Goal: Complete application form: Complete application form

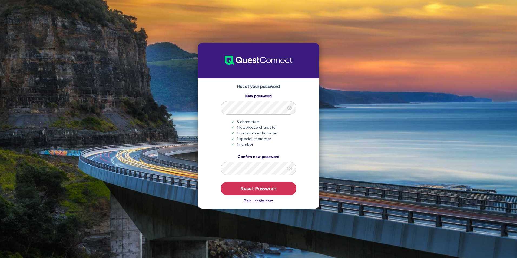
click at [288, 108] on icon "eye" at bounding box center [289, 107] width 5 height 5
click at [262, 186] on button "Reset Password" at bounding box center [259, 189] width 76 height 14
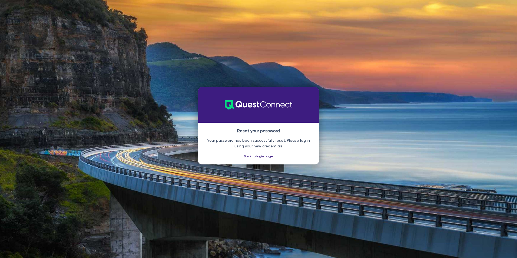
click at [262, 156] on link "Back to login page" at bounding box center [258, 156] width 29 height 4
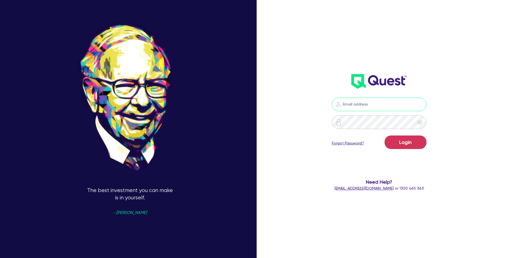
click at [386, 102] on input "email" at bounding box center [379, 105] width 95 height 14
type input "jye@ironbarkfin.com"
click at [485, 114] on div "Our favorite holding period is forever. - Warren Buffet jye@ironbarkfin.com Log…" at bounding box center [256, 128] width 513 height 297
click at [392, 141] on button "Login" at bounding box center [406, 143] width 42 height 14
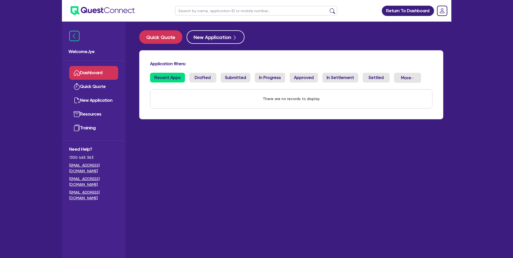
drag, startPoint x: 205, startPoint y: 141, endPoint x: 204, endPoint y: 125, distance: 16.0
click at [206, 141] on main "Quick Quote New Application Application filters: Recent Apps Drafted Submitted …" at bounding box center [291, 144] width 320 height 244
click at [156, 39] on button "Quick Quote" at bounding box center [160, 37] width 43 height 14
select select "Quest Finance - Own Book"
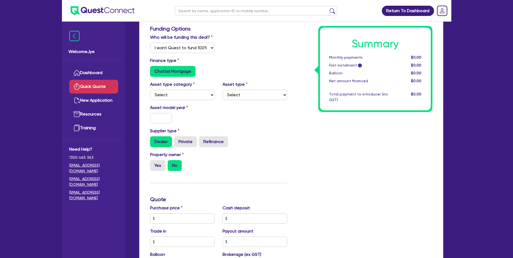
scroll to position [81, 0]
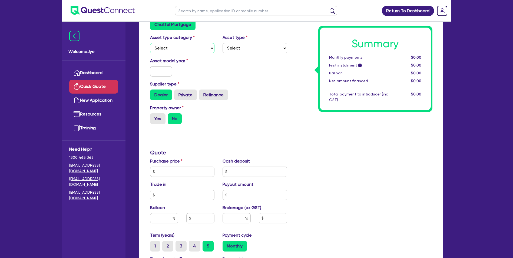
click at [185, 52] on select "Select Cars and light trucks Primary assets Secondary assets Tertiary assets" at bounding box center [182, 48] width 65 height 10
select select "CARS_AND_LIGHT_TRUCKS"
click at [150, 43] on select "Select Cars and light trucks Primary assets Secondary assets Tertiary assets" at bounding box center [182, 48] width 65 height 10
click at [273, 52] on select "Select Passenger vehicles Vans and utes Light trucks up to 4.5 tonne" at bounding box center [255, 48] width 65 height 10
select select "PASSENGER_VEHICLES"
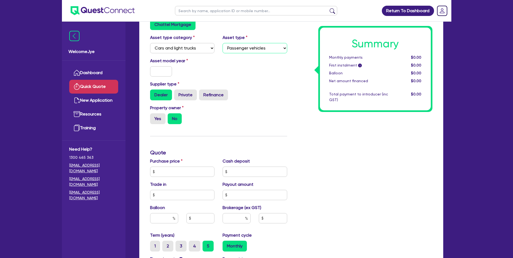
click at [223, 43] on select "Select Passenger vehicles Vans and utes Light trucks up to 4.5 tonne" at bounding box center [255, 48] width 65 height 10
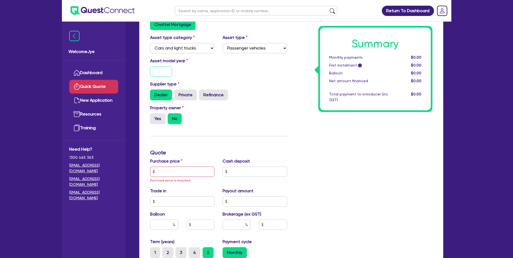
click at [162, 74] on input "text" at bounding box center [161, 71] width 22 height 10
type input "2023"
click at [255, 68] on div "Asset model year 2023" at bounding box center [218, 69] width 145 height 23
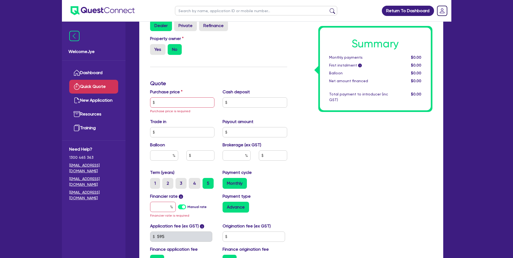
scroll to position [189, 0]
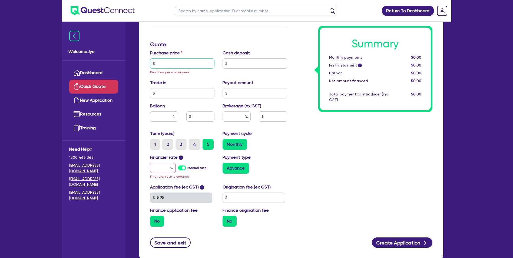
click at [185, 63] on input "text" at bounding box center [182, 63] width 65 height 10
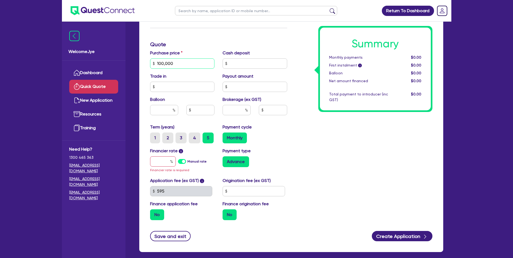
type input "100,000"
click at [272, 66] on input "text" at bounding box center [255, 63] width 65 height 10
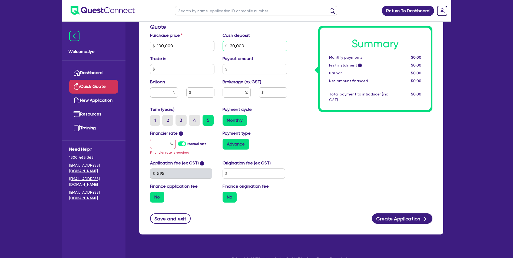
scroll to position [216, 0]
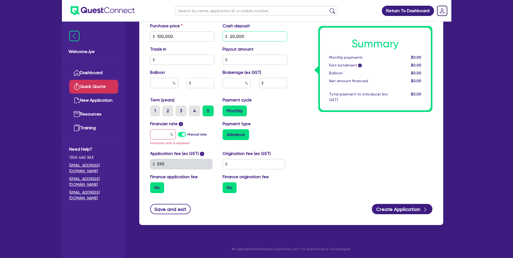
type input "20,000"
click at [174, 55] on input "text" at bounding box center [182, 60] width 65 height 10
type input "0"
click at [240, 59] on input "text" at bounding box center [255, 60] width 65 height 10
type input "0"
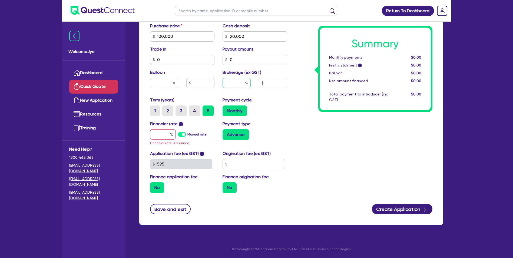
click at [241, 83] on input "text" at bounding box center [237, 83] width 28 height 10
type input "12"
click at [282, 105] on div "Monthly" at bounding box center [255, 110] width 65 height 11
click at [226, 83] on input "12" at bounding box center [237, 83] width 28 height 10
click at [225, 83] on input "12" at bounding box center [237, 83] width 28 height 10
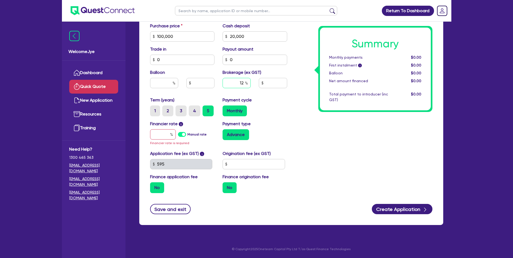
click at [225, 83] on input "12" at bounding box center [237, 83] width 28 height 10
click at [279, 82] on input "text" at bounding box center [273, 83] width 28 height 10
click at [232, 81] on input "text" at bounding box center [237, 83] width 28 height 10
click at [160, 132] on input "text" at bounding box center [163, 134] width 26 height 10
click at [187, 134] on label "Manual rate" at bounding box center [196, 134] width 19 height 5
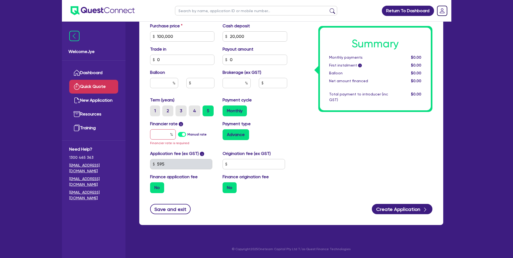
click at [0, 0] on input "Manual rate" at bounding box center [0, 0] width 0 height 0
type input "17.95"
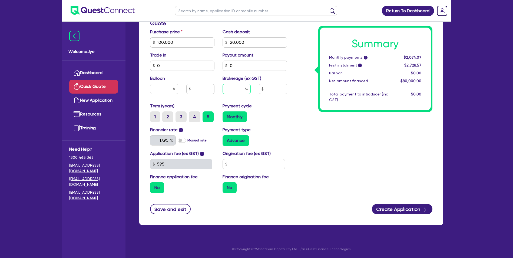
click at [235, 88] on input "text" at bounding box center [237, 89] width 28 height 10
type input "4"
type input "3,200"
click at [296, 119] on div "Summary Monthly payments i $2,074.07 First instalment i $2,728.57 Balloon $0.00…" at bounding box center [363, 23] width 145 height 348
click at [240, 89] on input "4" at bounding box center [237, 89] width 28 height 10
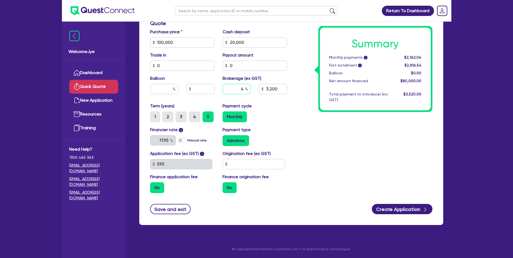
click at [240, 89] on input "4" at bounding box center [237, 89] width 28 height 10
type input "1"
type input "3,200"
type input "12"
type input "3,200"
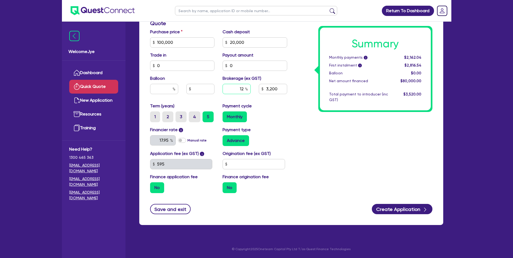
type input "12"
click at [295, 121] on div "Summary Monthly payments i $2,162.04 First instalment i $2,816.54 Balloon $0.00…" at bounding box center [363, 23] width 145 height 348
click at [257, 163] on input "text" at bounding box center [254, 164] width 62 height 10
type input "9,600"
type input "5"
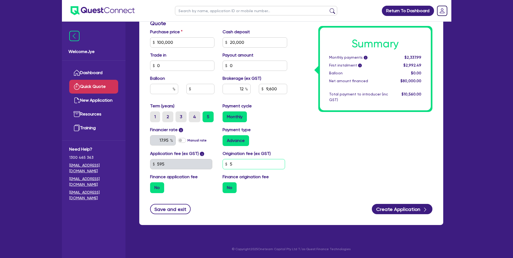
type input "9,600"
type input "50"
type input "9,600"
type input "500"
type input "9,600"
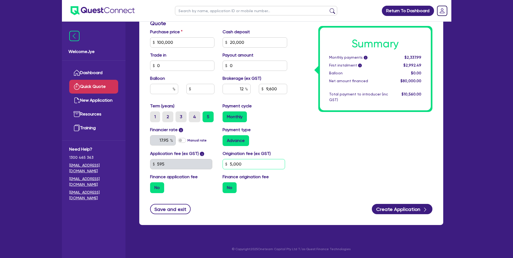
type input "5,000"
click at [386, 161] on div "Summary Monthly payments i $2,337.99 First instalment i $2,992.49 Balloon $0.00…" at bounding box center [363, 23] width 145 height 348
click at [254, 166] on input "5,000" at bounding box center [254, 164] width 62 height 10
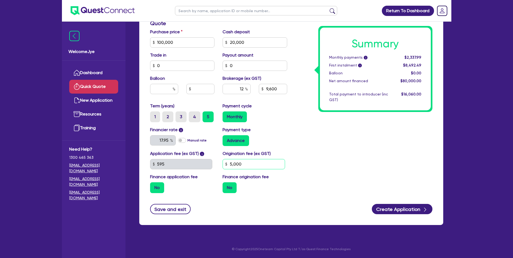
type input "9,600"
click at [239, 91] on input "12" at bounding box center [237, 89] width 28 height 10
click at [238, 91] on input "12" at bounding box center [237, 89] width 28 height 10
type input "9,600"
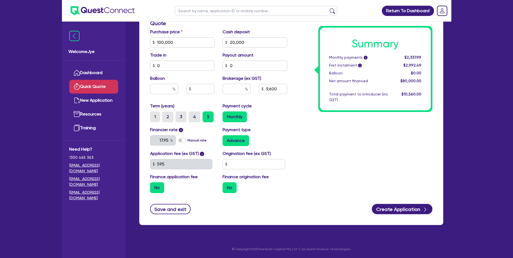
type input "9,600"
click at [263, 99] on div "Purchase price 100,000 Cash deposit 20,000 Trade in 0 Payout amount 0 Balloon B…" at bounding box center [218, 66] width 145 height 74
click at [239, 89] on input "text" at bounding box center [237, 89] width 28 height 10
type input "6"
drag, startPoint x: 284, startPoint y: 104, endPoint x: 287, endPoint y: 104, distance: 3.3
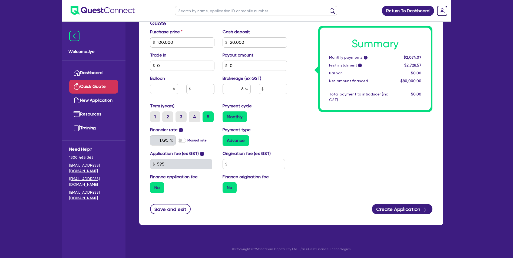
click at [285, 104] on div "Payment cycle Monthly" at bounding box center [255, 112] width 73 height 19
type input "4,800"
click at [241, 90] on input "6" at bounding box center [237, 89] width 28 height 10
type input "8"
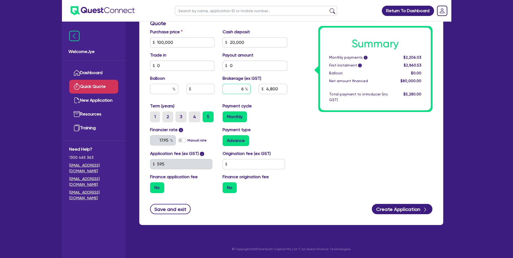
type input "4,800"
type input "8"
click at [284, 119] on div "Monthly" at bounding box center [255, 116] width 65 height 11
click at [244, 165] on input "text" at bounding box center [254, 164] width 62 height 10
type input "6,400"
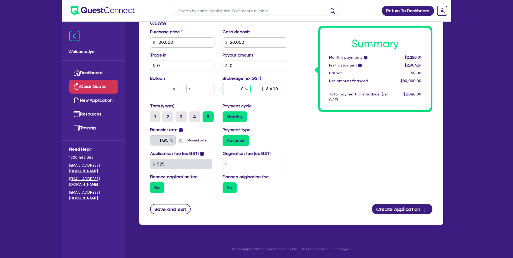
click at [235, 91] on input "8" at bounding box center [237, 89] width 28 height 10
type input "6"
type input "6,400"
type input "6"
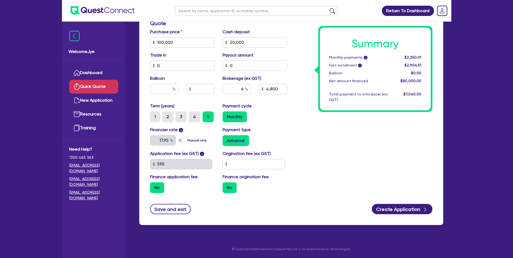
click at [308, 111] on div "Summary Monthly payments i $2,250.01 First instalment i $2,904.51 Balloon $0.00…" at bounding box center [363, 23] width 145 height 348
click at [242, 86] on input "6" at bounding box center [237, 89] width 28 height 10
click at [256, 164] on input "text" at bounding box center [254, 164] width 62 height 10
type input "4,800"
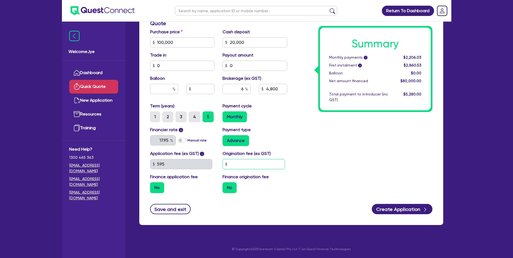
type input "9"
type input "4,800"
type input "99"
type input "4,800"
type input "990"
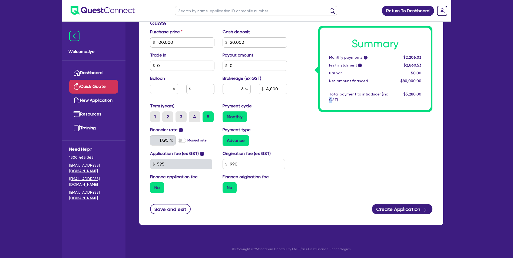
click at [333, 157] on div "Summary Monthly payments i $2,206.03 First instalment i $2,860.53 Balloon $0.00…" at bounding box center [363, 23] width 145 height 348
type input "4,800"
click at [228, 189] on label "No" at bounding box center [230, 187] width 14 height 11
click at [226, 186] on input "No" at bounding box center [225, 184] width 4 height 4
click at [208, 190] on div "No" at bounding box center [182, 187] width 65 height 11
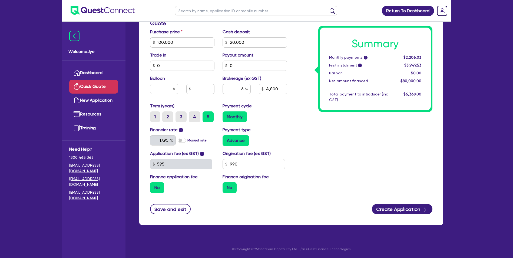
click at [150, 189] on label "No" at bounding box center [157, 187] width 14 height 11
click at [150, 186] on input "No" at bounding box center [152, 184] width 4 height 4
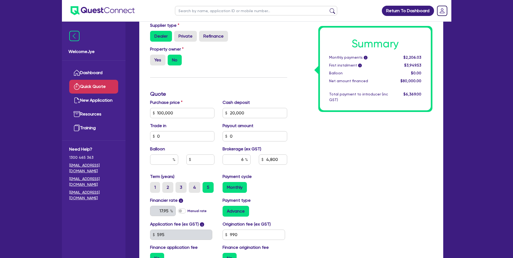
scroll to position [189, 0]
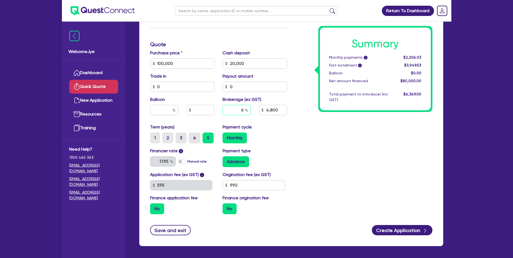
click at [240, 112] on input "6" at bounding box center [237, 110] width 28 height 10
type input "8"
type input "4,800"
type input "8"
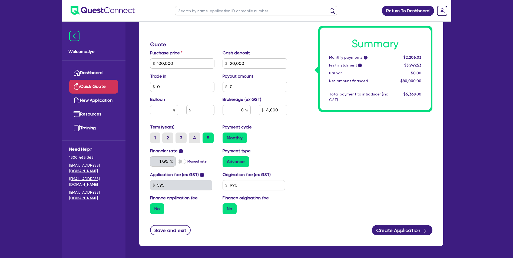
click at [389, 110] on div "Summary Monthly payments i $2,206.03 First instalment i $3,949.53 Balloon $0.00…" at bounding box center [375, 69] width 114 height 86
type input "6,400"
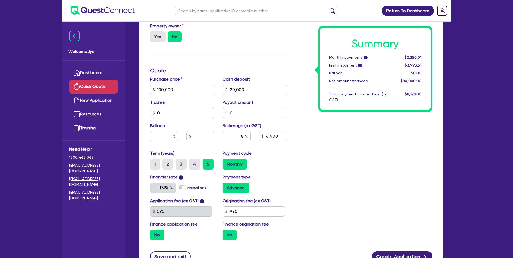
scroll to position [210, 0]
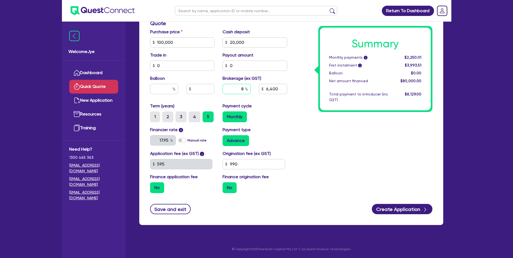
click at [237, 88] on input "8" at bounding box center [237, 89] width 28 height 10
type input "6"
type input "6,400"
type input "6"
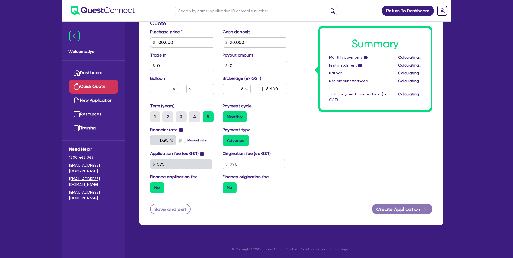
drag, startPoint x: 313, startPoint y: 125, endPoint x: 325, endPoint y: 127, distance: 11.6
click at [315, 126] on div "Summary Monthly payments i Calculating... First instalment i Calculating... Bal…" at bounding box center [363, 23] width 145 height 348
type input "4,800"
click at [403, 207] on button "Create Application" at bounding box center [402, 209] width 61 height 10
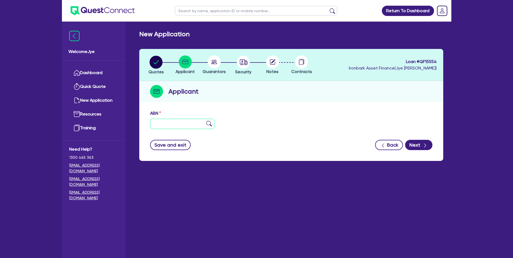
click at [196, 124] on input "text" at bounding box center [182, 124] width 65 height 10
drag, startPoint x: 457, startPoint y: 232, endPoint x: 265, endPoint y: 158, distance: 205.5
click at [457, 232] on div "Return To Dashboard Edit Profile Logout Welcome Jye Dashboard Quick Quote New A…" at bounding box center [256, 140] width 513 height 280
click at [166, 125] on input "text" at bounding box center [182, 124] width 65 height 10
type input "37 116 281 663"
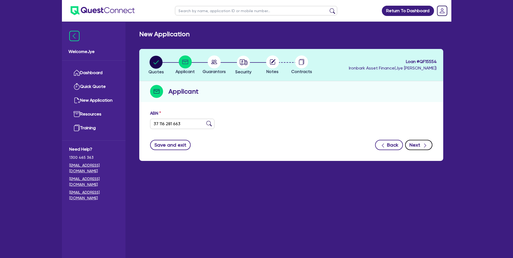
click at [414, 146] on button "Next" at bounding box center [418, 145] width 27 height 10
type input "KUKURA, BAILEY SEAN"
select select "SOLE_TRADER"
type input "27/07/2023"
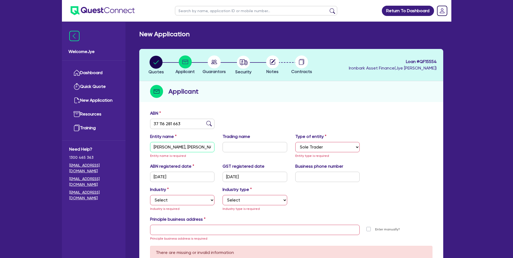
click at [167, 146] on input "KUKURA, BAILEY SEAN" at bounding box center [182, 147] width 65 height 10
click at [173, 147] on input "KUKURA, BAILEY SEAN" at bounding box center [182, 147] width 65 height 10
click at [221, 163] on div "GST registered date 27/07/2023" at bounding box center [255, 172] width 73 height 19
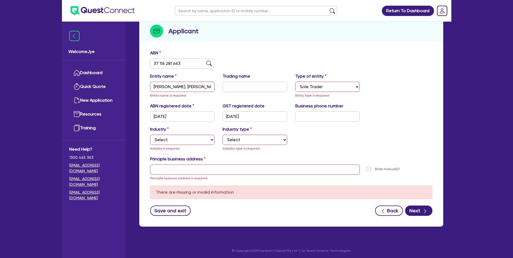
scroll to position [62, 0]
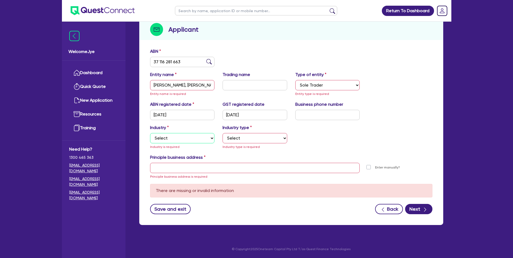
drag, startPoint x: 157, startPoint y: 138, endPoint x: 182, endPoint y: 139, distance: 24.6
click at [159, 137] on select "Select Accomodation & Food Services Administrative & Support Services Agricultu…" at bounding box center [182, 138] width 65 height 10
select select "BUILDING_CONSTRUCTION"
click at [150, 133] on select "Select Accomodation & Food Services Administrative & Support Services Agricultu…" at bounding box center [182, 138] width 65 height 10
click at [250, 139] on select "Select Trades People Providing Services Direct to Consumers Trades People Provi…" at bounding box center [255, 138] width 65 height 10
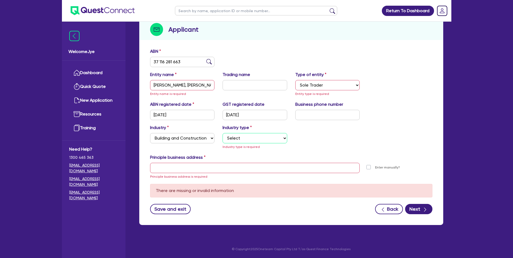
select select "TRADES_SERVICES_CONSUMERS"
click at [223, 139] on select "Select Trades People Providing Services Direct to Consumers Trades People Provi…" at bounding box center [255, 138] width 65 height 10
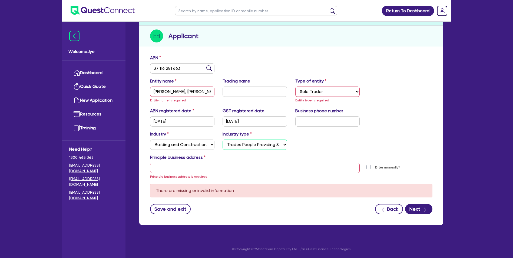
scroll to position [55, 0]
click at [221, 170] on input "text" at bounding box center [255, 168] width 210 height 10
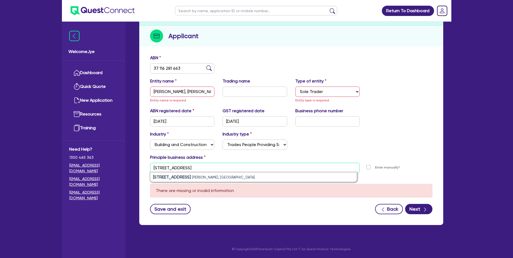
click at [226, 171] on input "22 Neata Street" at bounding box center [255, 168] width 210 height 10
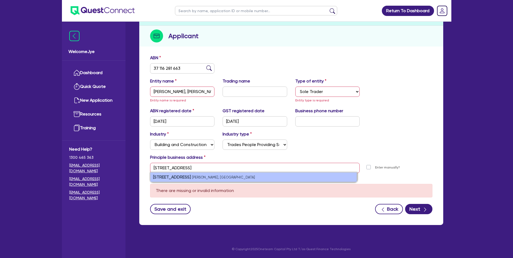
click at [227, 181] on li "22 Neata Street Corinda QLD, Australia" at bounding box center [253, 177] width 206 height 9
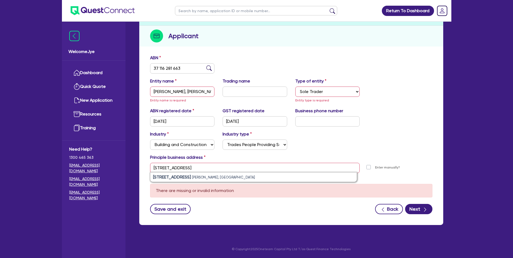
type input "22 Neata St Corinda QLD 4075"
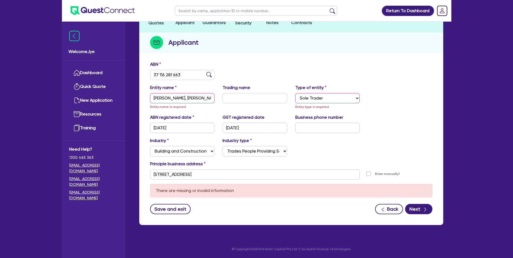
click at [409, 139] on div "Industry Select Accomodation & Food Services Administrative & Support Services …" at bounding box center [291, 148] width 290 height 23
click at [416, 209] on button "Next" at bounding box center [418, 209] width 27 height 10
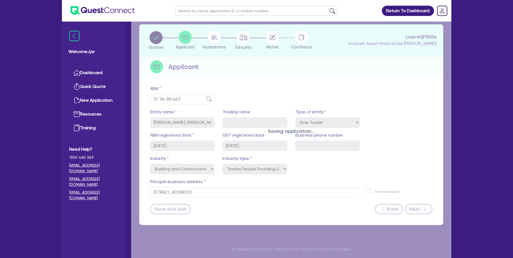
scroll to position [25, 0]
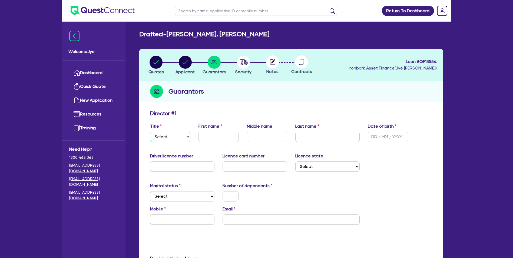
click at [164, 134] on select "Select Mr Mrs Ms Miss Dr" at bounding box center [170, 137] width 40 height 10
select select "MR"
click at [150, 132] on select "Select Mr Mrs Ms Miss Dr" at bounding box center [170, 137] width 40 height 10
click at [209, 138] on input "text" at bounding box center [219, 137] width 40 height 10
type input "Bailey"
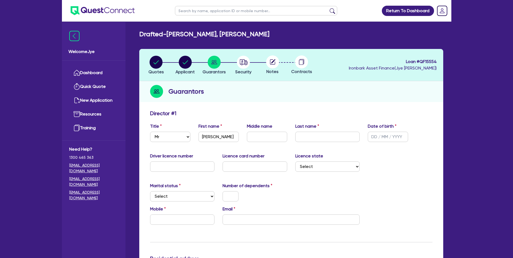
drag, startPoint x: 473, startPoint y: 165, endPoint x: 346, endPoint y: 195, distance: 130.9
click at [267, 135] on input "text" at bounding box center [267, 137] width 40 height 10
drag, startPoint x: 252, startPoint y: 138, endPoint x: 262, endPoint y: 134, distance: 10.7
click at [252, 138] on input "text" at bounding box center [267, 137] width 40 height 10
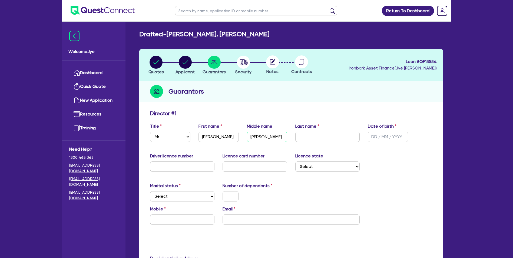
type input "Sean"
click at [332, 137] on input "text" at bounding box center [327, 137] width 65 height 10
type input "Kukura"
drag, startPoint x: 376, startPoint y: 136, endPoint x: 372, endPoint y: 142, distance: 7.5
click at [376, 136] on input "text" at bounding box center [388, 137] width 40 height 10
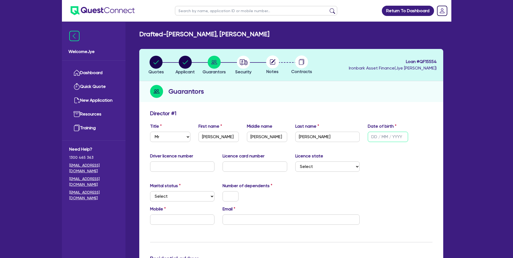
drag, startPoint x: 373, startPoint y: 136, endPoint x: 398, endPoint y: 139, distance: 25.3
click at [373, 136] on input "text" at bounding box center [388, 137] width 40 height 10
type input "17/03/2002"
click at [398, 159] on div "Driver licence number Licence card number Licence state Select NSW VIC QLD TAS …" at bounding box center [291, 164] width 290 height 23
click at [184, 170] on input "text" at bounding box center [182, 166] width 65 height 10
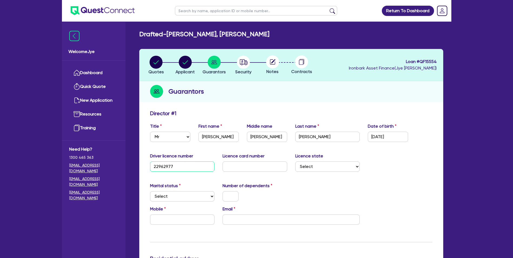
type input "22962977"
click at [254, 162] on input "text" at bounding box center [255, 166] width 65 height 10
drag, startPoint x: 269, startPoint y: 168, endPoint x: 288, endPoint y: 166, distance: 18.8
click at [269, 168] on input "text" at bounding box center [255, 166] width 65 height 10
type input "2061106515"
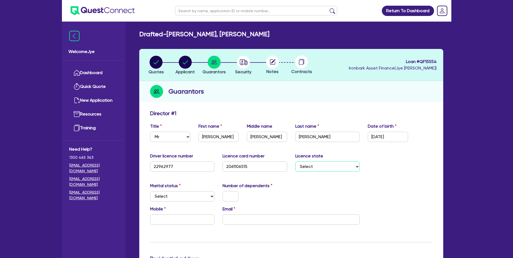
click at [329, 169] on select "Select NSW VIC QLD TAS ACT SA NT WA" at bounding box center [327, 166] width 65 height 10
select select "NSW"
click at [295, 161] on select "Select NSW VIC QLD TAS ACT SA NT WA" at bounding box center [327, 166] width 65 height 10
click at [315, 196] on div "Marital status Select Single Married De Facto / Partner Number of dependents" at bounding box center [291, 194] width 290 height 23
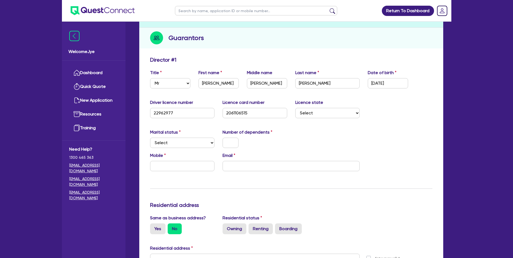
scroll to position [54, 0]
click at [179, 133] on label "Marital status" at bounding box center [165, 131] width 31 height 6
click at [183, 144] on select "Select Single Married De Facto / Partner" at bounding box center [182, 142] width 65 height 10
select select "SINGLE"
click at [150, 137] on select "Select Single Married De Facto / Partner" at bounding box center [182, 142] width 65 height 10
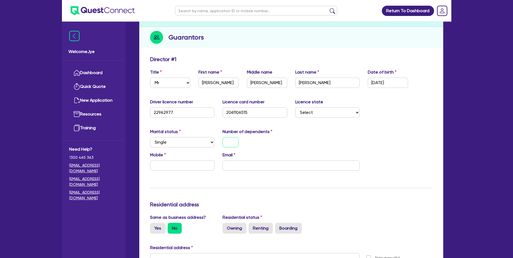
click at [229, 143] on input "text" at bounding box center [231, 142] width 16 height 10
click at [186, 160] on input "text" at bounding box center [182, 165] width 65 height 10
click at [249, 160] on input "email" at bounding box center [291, 165] width 137 height 10
paste input "baybay1703@gmail.com"
type input "0"
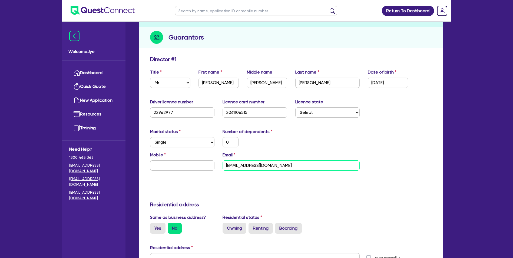
type input "baybay1703@gmail.com"
click at [196, 164] on input "text" at bounding box center [182, 165] width 65 height 10
paste input "0416 700 254"
type input "0"
type input "0416 700 254"
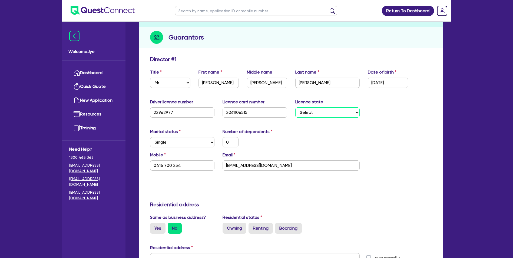
click at [332, 115] on select "Select NSW VIC QLD TAS ACT SA NT WA" at bounding box center [327, 112] width 65 height 10
click at [424, 144] on div "Marital status Select Single Married De Facto / Partner Number of dependents 0" at bounding box center [291, 139] width 290 height 23
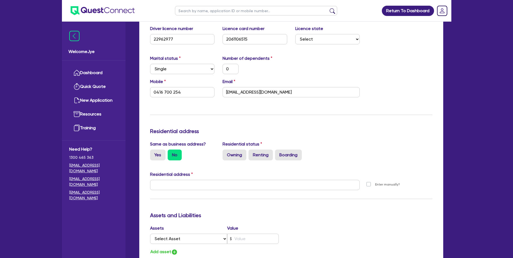
scroll to position [162, 0]
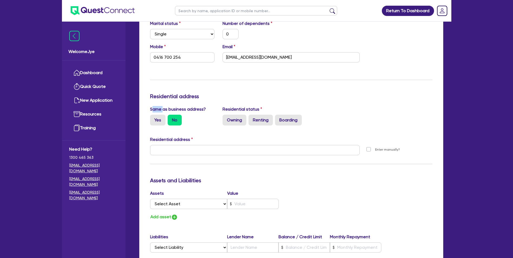
click at [208, 110] on div "Same as business address? Yes No" at bounding box center [182, 115] width 73 height 19
drag, startPoint x: 208, startPoint y: 110, endPoint x: 210, endPoint y: 122, distance: 12.9
click at [199, 123] on div "Yes No" at bounding box center [182, 120] width 65 height 11
drag, startPoint x: 278, startPoint y: 119, endPoint x: 309, endPoint y: 123, distance: 31.4
click at [309, 123] on div "Residential status Owning Renting Boarding" at bounding box center [291, 115] width 145 height 19
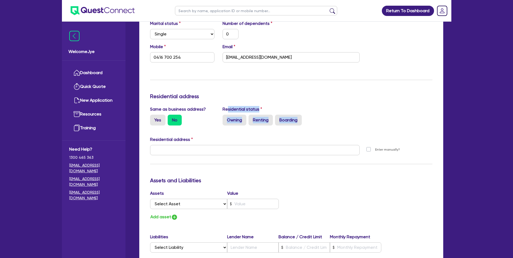
drag, startPoint x: 309, startPoint y: 123, endPoint x: 251, endPoint y: 135, distance: 59.4
click at [249, 140] on div "Residential address" at bounding box center [291, 140] width 290 height 9
click at [264, 123] on label "Renting" at bounding box center [261, 120] width 24 height 11
click at [252, 118] on input "Renting" at bounding box center [251, 117] width 4 height 4
radio input "true"
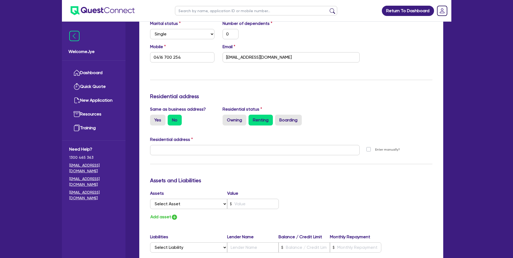
type input "0"
type input "0416 700 254"
click at [170, 152] on input "text" at bounding box center [255, 150] width 210 height 10
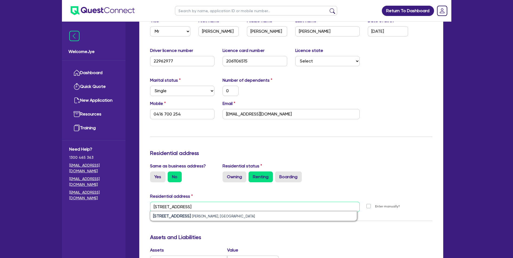
scroll to position [111, 0]
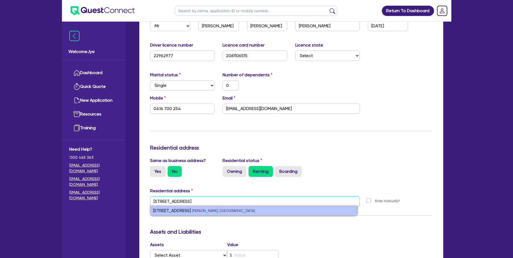
type input "22 Neata stree"
click at [249, 209] on li "22 Neata Street Corinda QLD, Australia" at bounding box center [253, 210] width 206 height 9
type input "0"
type input "0416 700 254"
type input "22 Neata St Corinda QLD 4075"
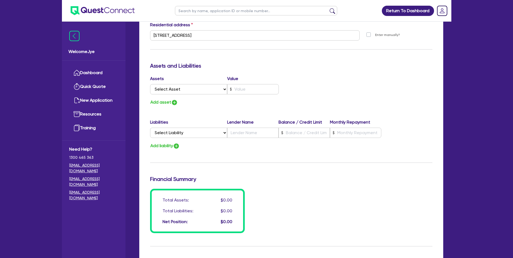
scroll to position [219, 0]
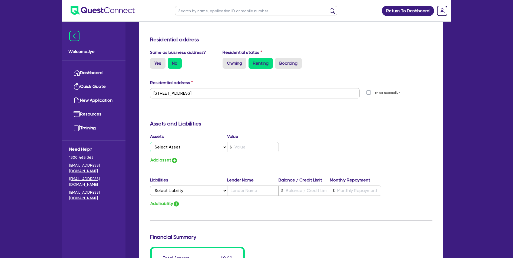
click at [204, 147] on select "Select Asset Cash Property Investment property Vehicle Truck Trailer Equipment …" at bounding box center [188, 147] width 77 height 10
click at [353, 127] on div "Assets and Liabilities" at bounding box center [291, 124] width 290 height 9
drag, startPoint x: 196, startPoint y: 149, endPoint x: 200, endPoint y: 148, distance: 4.2
click at [196, 149] on select "Select Asset Cash Property Investment property Vehicle Truck Trailer Equipment …" at bounding box center [188, 147] width 77 height 10
click at [311, 153] on div "Assets Value Select Asset Cash Property Investment property Vehicle Truck Trail…" at bounding box center [291, 148] width 290 height 31
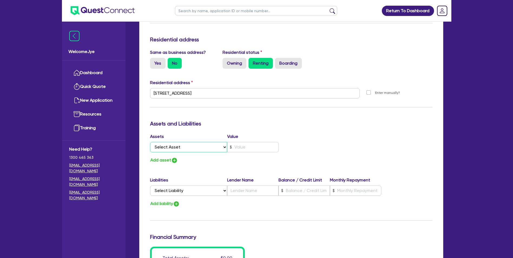
click at [171, 145] on select "Select Asset Cash Property Investment property Vehicle Truck Trailer Equipment …" at bounding box center [188, 147] width 77 height 10
select select "CASH"
click at [150, 142] on select "Select Asset Cash Property Investment property Vehicle Truck Trailer Equipment …" at bounding box center [188, 147] width 77 height 10
type input "0"
type input "0416 700 254"
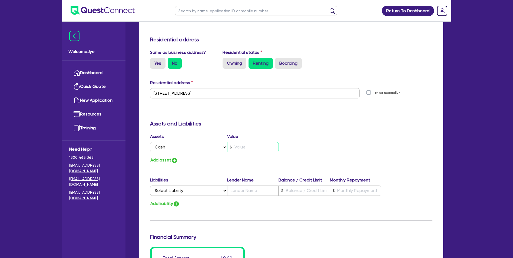
click at [260, 143] on input "text" at bounding box center [253, 147] width 52 height 10
drag, startPoint x: 245, startPoint y: 146, endPoint x: 260, endPoint y: 143, distance: 15.4
click at [246, 146] on input "text" at bounding box center [253, 147] width 52 height 10
type input "0"
type input "0416 700 254"
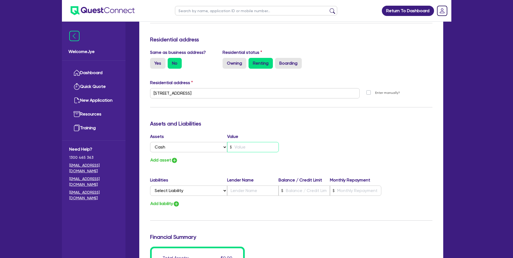
type input "1"
type input "0"
type input "0416 700 254"
type input "11"
type input "0"
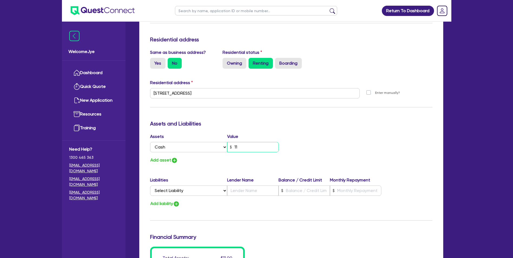
type input "0416 700 254"
type input "118"
type input "0"
type input "0416 700 254"
type input "1,180"
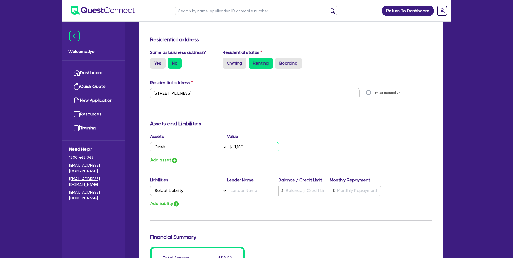
type input "0"
type input "0416 700 254"
type input "11,800"
type input "0"
type input "0416 700 254"
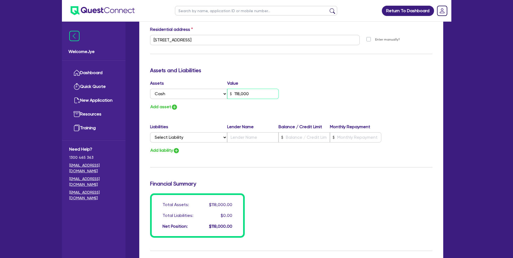
scroll to position [273, 0]
type input "118,000"
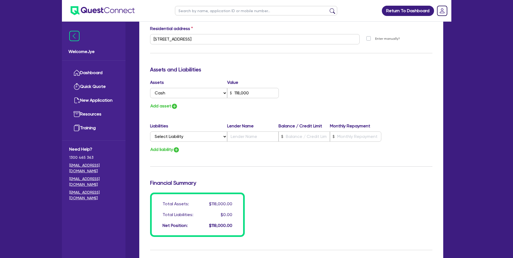
click at [234, 114] on div "Update residential status for Director #1 Boarding is only acceptable when the …" at bounding box center [291, 37] width 282 height 400
click at [169, 105] on button "Add asset" at bounding box center [164, 106] width 28 height 7
type input "0"
type input "0416 700 254"
type input "118,000"
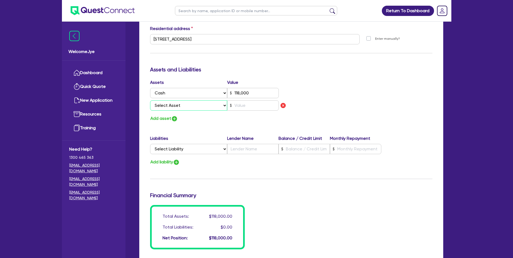
click at [174, 104] on select "Select Asset Cash Property Investment property Vehicle Truck Trailer Equipment …" at bounding box center [188, 105] width 77 height 10
select select "VEHICLE"
click at [150, 100] on select "Select Asset Cash Property Investment property Vehicle Truck Trailer Equipment …" at bounding box center [188, 105] width 77 height 10
type input "0"
type input "0416 700 254"
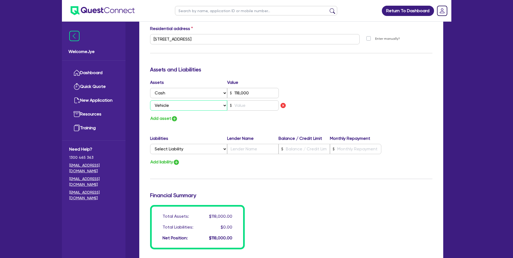
type input "118,000"
click at [248, 101] on input "text" at bounding box center [253, 105] width 52 height 10
type input "0"
type input "0416 700 254"
type input "118,000"
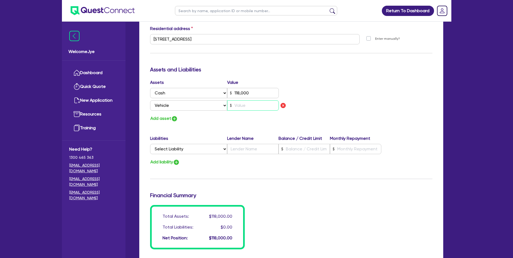
type input "5"
type input "0"
type input "0416 700 254"
type input "118,000"
type input "50"
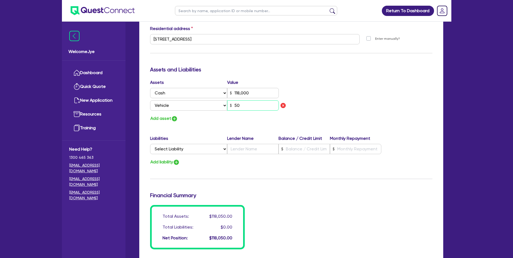
type input "0"
type input "0416 700 254"
type input "118,000"
type input "500"
type input "0"
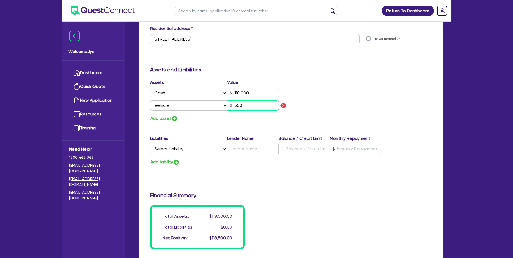
type input "0416 700 254"
type input "118,000"
type input "5,000"
type input "0"
type input "0416 700 254"
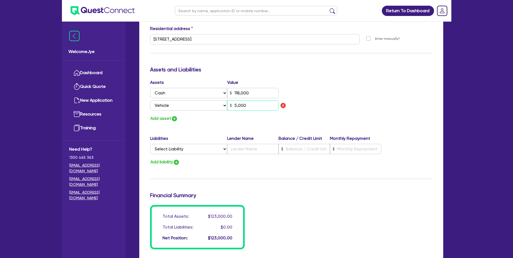
type input "118,000"
type input "50,000"
click at [166, 117] on button "Add asset" at bounding box center [164, 118] width 28 height 7
type input "0"
type input "0416 700 254"
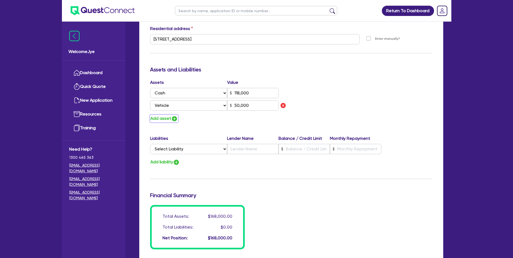
type input "118,000"
type input "50,000"
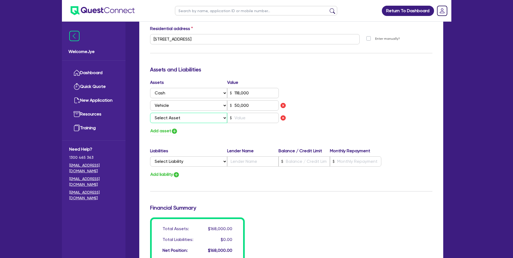
click at [176, 117] on select "Select Asset Cash Property Investment property Vehicle Truck Trailer Equipment …" at bounding box center [188, 118] width 77 height 10
click at [441, 101] on div "Update residential status for Director #1 Boarding is only acceptable when the …" at bounding box center [291, 89] width 304 height 511
click at [176, 119] on select "Select Asset Cash Property Investment property Vehicle Truck Trailer Equipment …" at bounding box center [188, 118] width 77 height 10
select select "HOUSEHOLD_PERSONAL"
click at [150, 113] on select "Select Asset Cash Property Investment property Vehicle Truck Trailer Equipment …" at bounding box center [188, 118] width 77 height 10
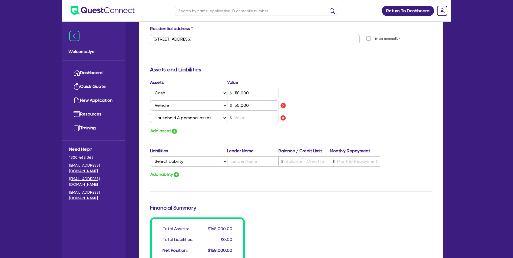
type input "0"
type input "0416 700 254"
type input "118,000"
type input "50,000"
click at [257, 120] on input "text" at bounding box center [253, 118] width 52 height 10
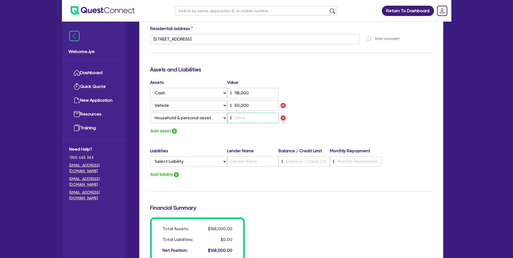
type input "0"
type input "0416 700 254"
type input "118,000"
type input "50,000"
type input "1"
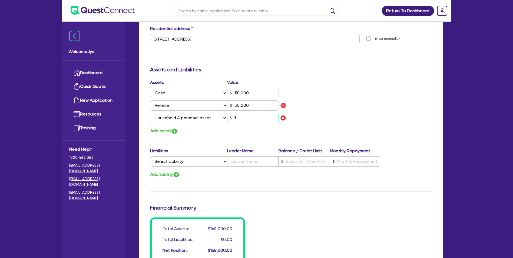
type input "0"
type input "0416 700 254"
type input "118,000"
type input "50,000"
type input "15"
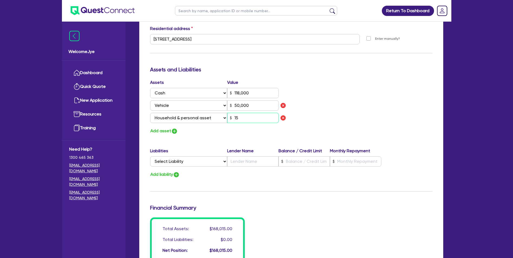
type input "0"
type input "0416 700 254"
type input "118,000"
type input "50,000"
type input "150"
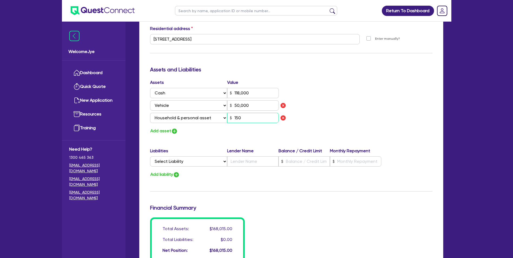
type input "0"
type input "0416 700 254"
type input "118,000"
type input "50,000"
type input "1,500"
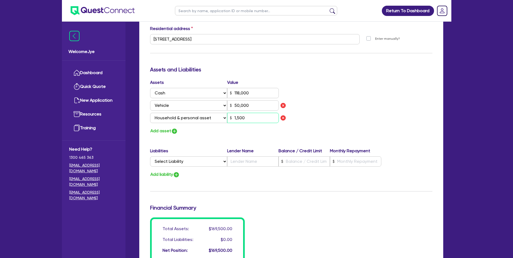
type input "0"
type input "0416 700 254"
type input "118,000"
type input "50,000"
type input "15,000"
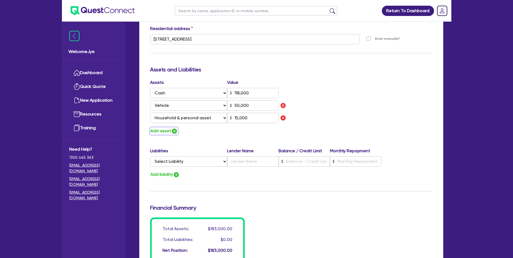
click at [156, 133] on button "Add asset" at bounding box center [164, 130] width 28 height 7
type input "0"
type input "0416 700 254"
type input "118,000"
type input "50,000"
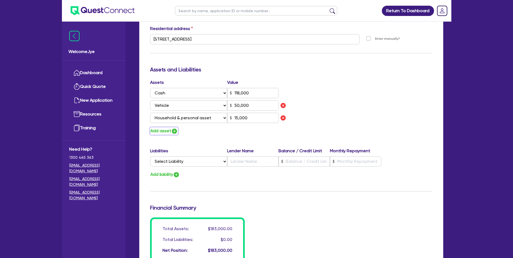
type input "15,000"
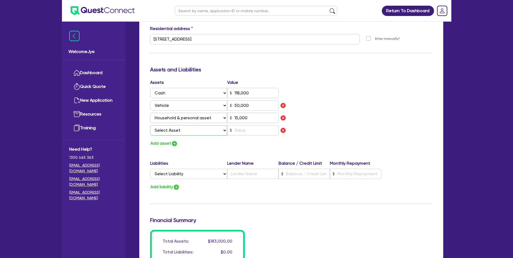
click at [180, 133] on select "Select Asset Cash Property Investment property Vehicle Truck Trailer Equipment …" at bounding box center [188, 130] width 77 height 10
select select "OTHER"
click at [150, 125] on select "Select Asset Cash Property Investment property Vehicle Truck Trailer Equipment …" at bounding box center [188, 130] width 77 height 10
type input "0"
type input "0416 700 254"
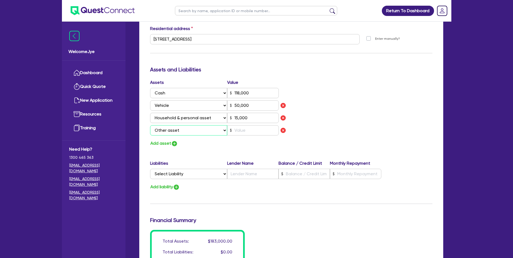
type input "118,000"
type input "50,000"
type input "15,000"
click at [250, 129] on input "text" at bounding box center [253, 130] width 52 height 10
type input "0"
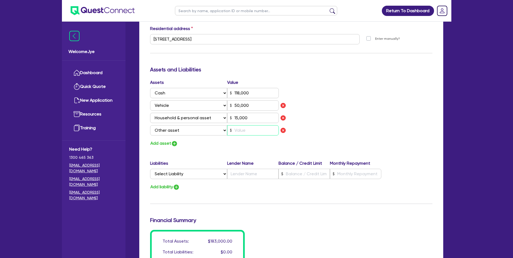
type input "0416 700 254"
type input "118,000"
type input "50,000"
type input "15,000"
type input "3"
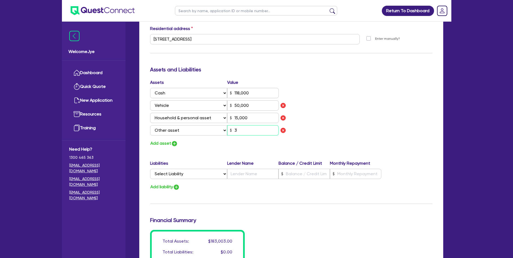
type input "0"
type input "0416 700 254"
type input "118,000"
type input "50,000"
type input "15,000"
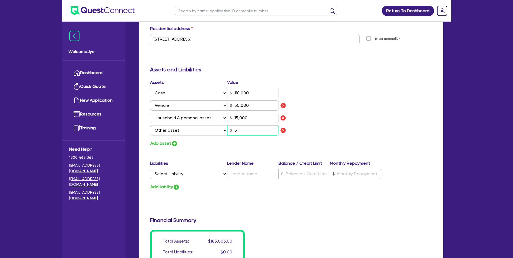
type input "35"
type input "0"
type input "0416 700 254"
type input "118,000"
type input "50,000"
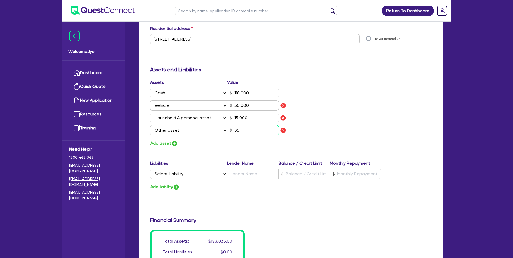
type input "15,000"
type input "350"
type input "0"
type input "0416 700 254"
click at [163, 141] on button "Add asset" at bounding box center [164, 143] width 28 height 7
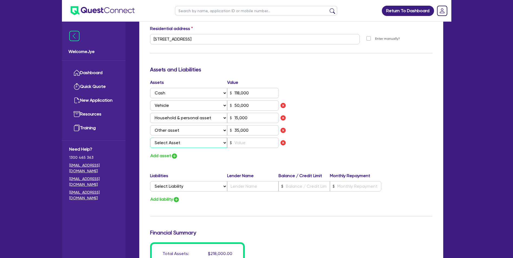
click at [170, 140] on select "Select Asset Cash Property Investment property Vehicle Truck Trailer Equipment …" at bounding box center [188, 143] width 77 height 10
click at [282, 140] on img "button" at bounding box center [283, 143] width 6 height 6
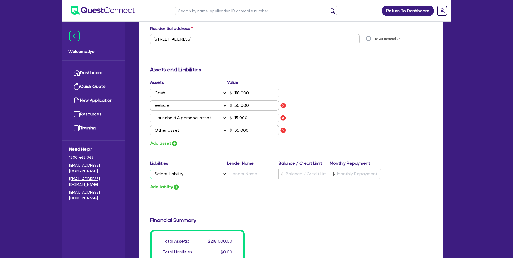
click at [179, 174] on select "Select Liability Credit card Mortgage Investment property loan Vehicle loan Tru…" at bounding box center [188, 174] width 77 height 10
click at [150, 169] on select "Select Liability Credit card Mortgage Investment property loan Vehicle loan Tru…" at bounding box center [188, 174] width 77 height 10
click at [241, 172] on input "text" at bounding box center [252, 174] width 51 height 10
click at [304, 179] on input "text" at bounding box center [304, 174] width 51 height 10
drag, startPoint x: 423, startPoint y: 103, endPoint x: 341, endPoint y: 145, distance: 92.3
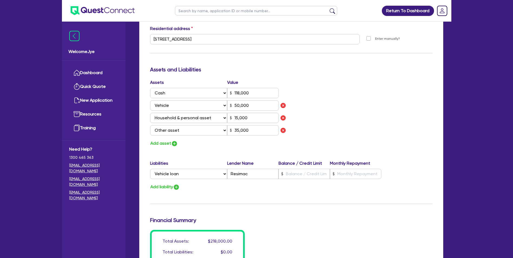
click at [423, 103] on div "Assets Value Select Asset Cash Property Investment property Vehicle Truck Trail…" at bounding box center [291, 113] width 290 height 68
click at [292, 175] on input "text" at bounding box center [304, 174] width 51 height 10
click at [362, 177] on input "text" at bounding box center [355, 174] width 51 height 10
drag, startPoint x: 376, startPoint y: 181, endPoint x: 371, endPoint y: 176, distance: 6.7
click at [376, 181] on div "Liabilities Lender Name Balance / Credit Limit Monthly Repayment Select Liabili…" at bounding box center [291, 170] width 290 height 21
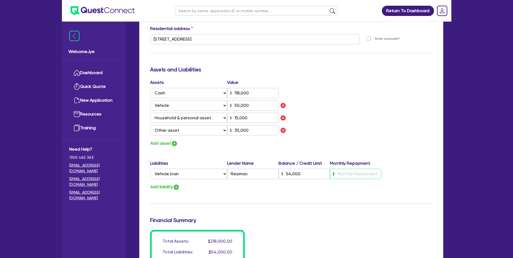
click at [366, 175] on input "text" at bounding box center [355, 174] width 51 height 10
paste input "1,112.34"
click at [408, 166] on div "Liabilities Lender Name Balance / Credit Limit Monthly Repayment Select Liabili…" at bounding box center [291, 170] width 290 height 21
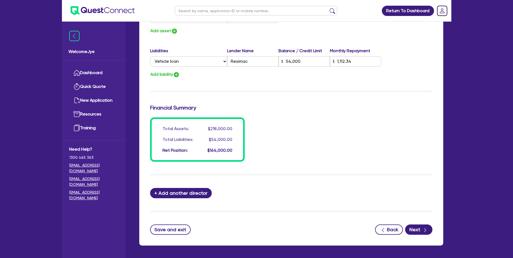
scroll to position [406, 0]
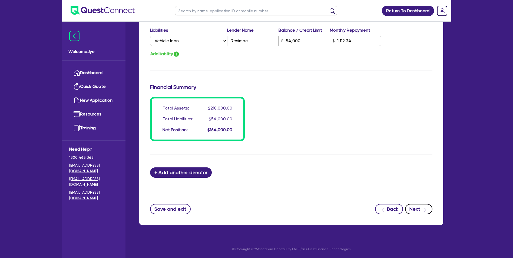
click at [420, 208] on button "Next" at bounding box center [418, 209] width 27 height 10
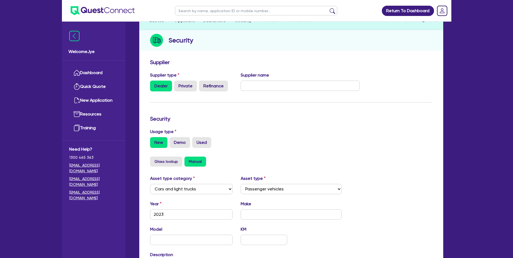
scroll to position [81, 0]
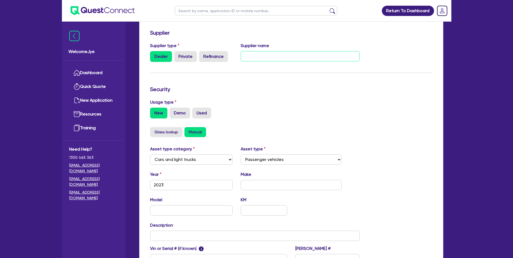
click at [281, 53] on input "text" at bounding box center [300, 56] width 119 height 10
click at [321, 84] on form "Supplier Supplier type Dealer Private Refinance Supplier name NA Security Usage…" at bounding box center [291, 158] width 282 height 258
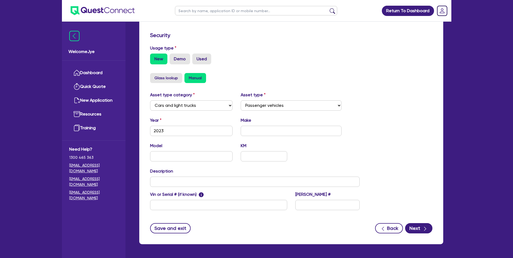
drag, startPoint x: 194, startPoint y: 57, endPoint x: 189, endPoint y: 64, distance: 8.9
click at [194, 57] on label "Used" at bounding box center [201, 59] width 19 height 11
click at [194, 57] on input "Used" at bounding box center [194, 56] width 4 height 4
drag, startPoint x: 250, startPoint y: 130, endPoint x: 383, endPoint y: 150, distance: 134.5
click at [252, 130] on input "text" at bounding box center [291, 131] width 101 height 10
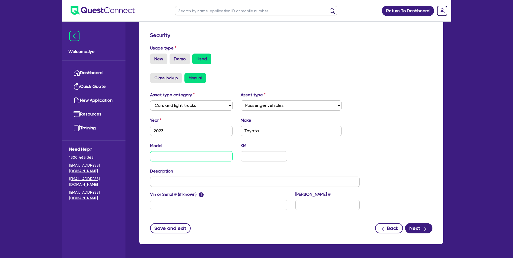
drag, startPoint x: 168, startPoint y: 159, endPoint x: 173, endPoint y: 160, distance: 5.4
click at [169, 160] on input "text" at bounding box center [191, 156] width 83 height 10
click at [268, 160] on input "text" at bounding box center [264, 156] width 46 height 10
click at [189, 180] on input "text" at bounding box center [255, 182] width 210 height 10
click at [253, 157] on input "text" at bounding box center [264, 156] width 46 height 10
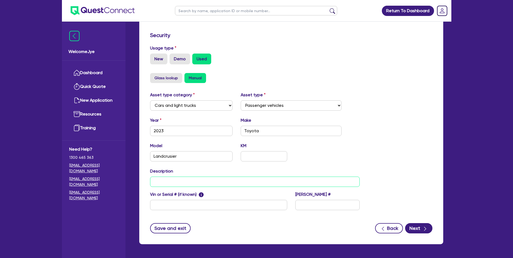
click at [178, 180] on input "text" at bounding box center [255, 182] width 210 height 10
click at [341, 141] on div "Asset type category Select Cars and light trucks Primary assets Secondary asset…" at bounding box center [255, 154] width 218 height 125
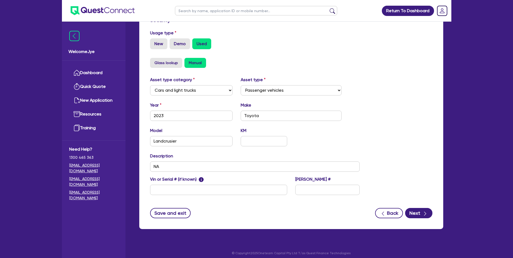
scroll to position [154, 0]
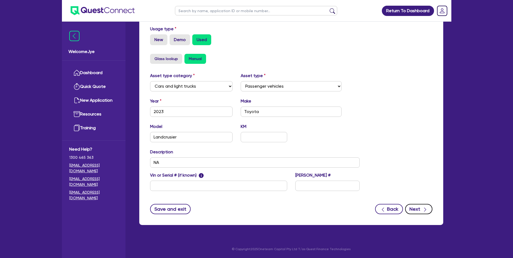
click at [421, 206] on button "Next" at bounding box center [418, 209] width 27 height 10
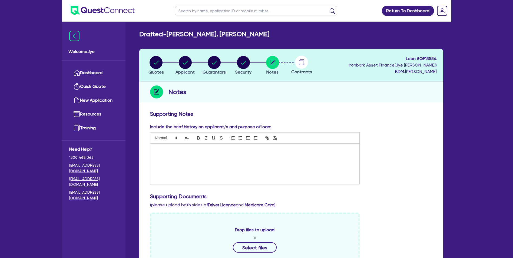
click at [196, 156] on div at bounding box center [254, 164] width 209 height 41
click at [238, 149] on p "Hi Team" at bounding box center [254, 149] width 201 height 5
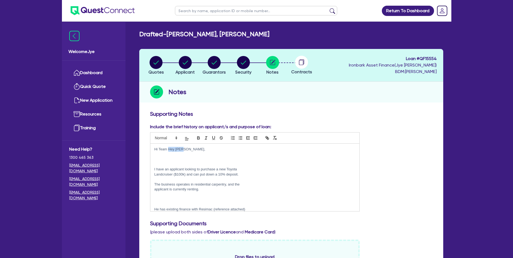
drag, startPoint x: 191, startPoint y: 148, endPoint x: 169, endPoint y: 151, distance: 21.6
click at [169, 151] on p "Hi Team Hey Sam," at bounding box center [254, 149] width 201 height 5
click at [154, 168] on div "Hi Team I have an applicant looking to purchase a new Toyota Landcruiser ($100k…" at bounding box center [254, 178] width 209 height 68
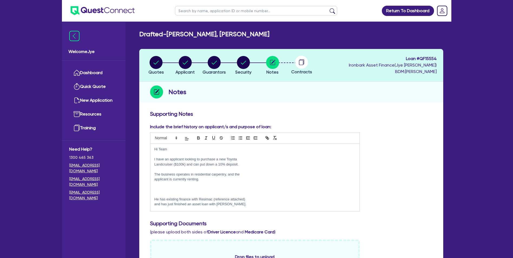
click at [153, 163] on div "Hi Team I have an applicant looking to purchase a new Toyota Landcruiser ($100k…" at bounding box center [254, 178] width 209 height 68
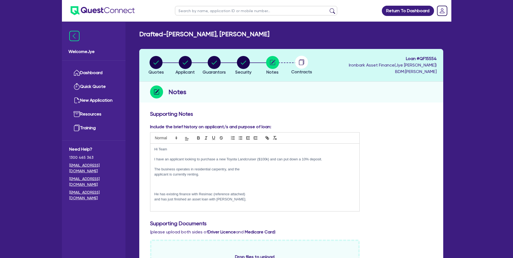
drag, startPoint x: 155, startPoint y: 159, endPoint x: 356, endPoint y: 189, distance: 202.9
click at [161, 156] on div "Hi Team I have an applicant looking to purchase a new Toyota Landcruiser ($100k…" at bounding box center [254, 178] width 209 height 68
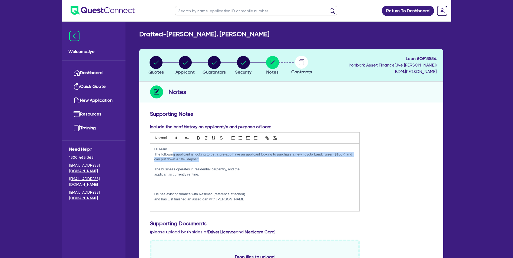
drag, startPoint x: 173, startPoint y: 154, endPoint x: 234, endPoint y: 156, distance: 61.2
click at [237, 157] on p "The following applicant is looking to get a pre-app have an applicant looking t…" at bounding box center [254, 157] width 201 height 10
click at [231, 155] on p "The following applicant is looking to get a pre-app have an applicant looking t…" at bounding box center [254, 157] width 201 height 10
click at [229, 153] on p "The following applicant is looking to get a pre-app have an applicant looking t…" at bounding box center [254, 157] width 201 height 10
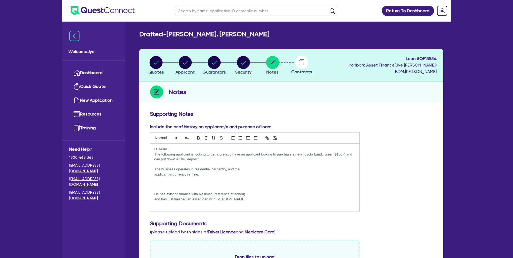
click at [232, 152] on p "The following applicant is looking to get a pre-app have an applicant looking t…" at bounding box center [254, 157] width 201 height 10
click at [232, 154] on p "The following applicant is looking to get a pre-app have an applicant looking t…" at bounding box center [254, 157] width 201 height 10
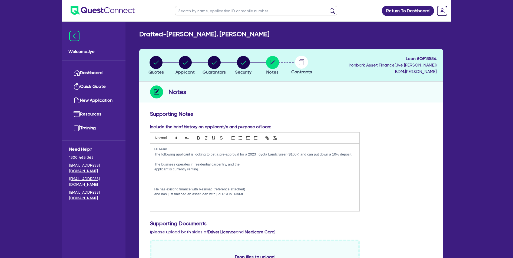
click at [332, 152] on p "The following applicant is looking to get a pre-approval for a 2023 Toyota Land…" at bounding box center [254, 154] width 201 height 5
click at [334, 154] on p "The following applicant is looking to get a pre-approval for a 2023 Toyota Land…" at bounding box center [254, 154] width 201 height 5
click at [152, 174] on div "Hi Team The following applicant is looking to get a pre-approval for a 2023 Toy…" at bounding box center [254, 178] width 209 height 68
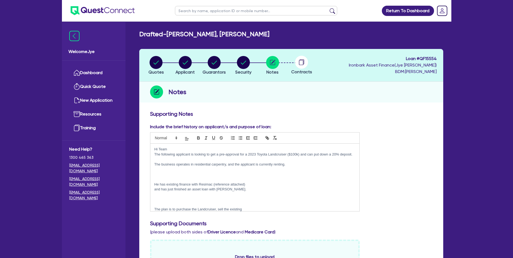
click at [154, 171] on div "Hi Team The following applicant is looking to get a pre-approval for a 2023 Toy…" at bounding box center [254, 178] width 209 height 68
drag, startPoint x: 165, startPoint y: 170, endPoint x: 293, endPoint y: 170, distance: 128.5
click at [293, 167] on p "The business operates in residential carpentry, and the applicant is currently …" at bounding box center [254, 164] width 201 height 5
click at [261, 172] on p at bounding box center [254, 169] width 201 height 5
drag, startPoint x: 233, startPoint y: 169, endPoint x: 269, endPoint y: 169, distance: 35.7
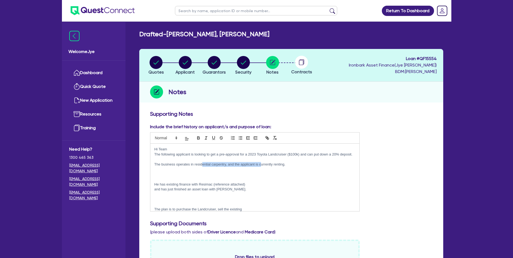
click at [269, 167] on p "The business operates in residential carpentry, and the applicant is currently …" at bounding box center [254, 164] width 201 height 5
click at [273, 167] on p "The business operates in residential carpentry, and the applicant is currently …" at bounding box center [254, 164] width 201 height 5
drag, startPoint x: 155, startPoint y: 168, endPoint x: 169, endPoint y: 169, distance: 14.4
click at [156, 167] on p "The business operates in residential carpentry, and the applicant is currently …" at bounding box center [254, 164] width 201 height 5
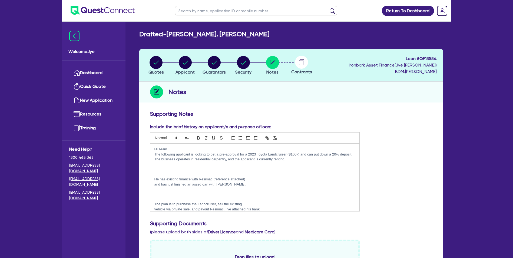
click at [241, 160] on p "The following applicant is looking to get a pre-approval for a 2023 Toyota Land…" at bounding box center [254, 157] width 201 height 10
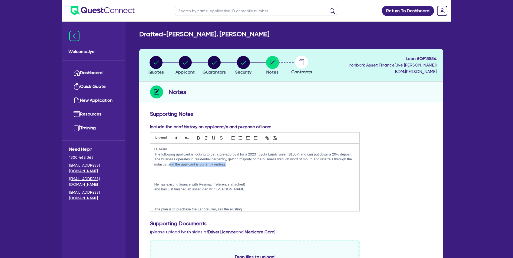
drag, startPoint x: 246, startPoint y: 165, endPoint x: 189, endPoint y: 164, distance: 57.1
click at [189, 164] on p "The following applicant is looking to get a pre-approval for a 2023 Toyota Land…" at bounding box center [254, 159] width 201 height 15
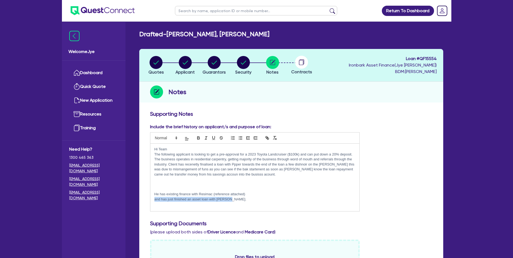
drag, startPoint x: 246, startPoint y: 200, endPoint x: 152, endPoint y: 202, distance: 93.6
click at [152, 202] on div "Hi Team The following applicant is looking to get a pre-approval for a 2023 Toy…" at bounding box center [254, 178] width 209 height 68
click at [252, 193] on p "He has existing finance with Resimac (reference attached)" at bounding box center [254, 194] width 201 height 5
drag, startPoint x: 254, startPoint y: 193, endPoint x: 300, endPoint y: 197, distance: 46.7
click at [300, 197] on div "Hi Team The following applicant is looking to get a pre-approval for a 2023 Toy…" at bounding box center [254, 178] width 209 height 68
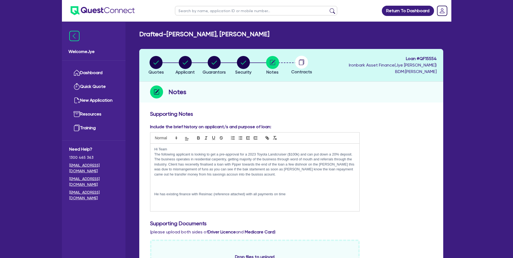
click at [155, 196] on p "He has existing finance with Resimac (reference attached) with all payments on …" at bounding box center [254, 194] width 201 height 5
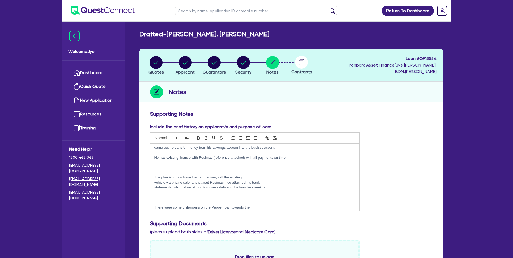
scroll to position [27, 0]
click at [155, 176] on p "The plan is to purchase the Landcruiser, sell the existing" at bounding box center [254, 177] width 201 height 5
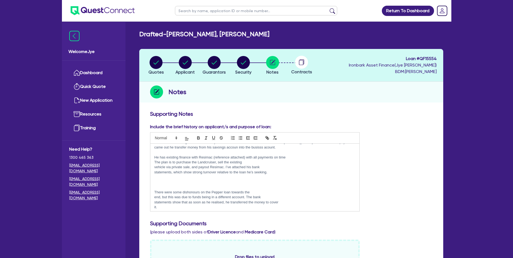
click at [154, 167] on p "vehicle via private sale, and payout Resimac. I’ve attached his bank" at bounding box center [254, 167] width 201 height 5
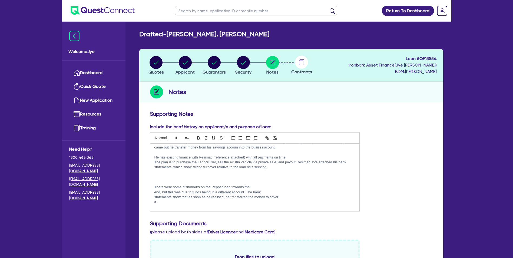
scroll to position [29, 0]
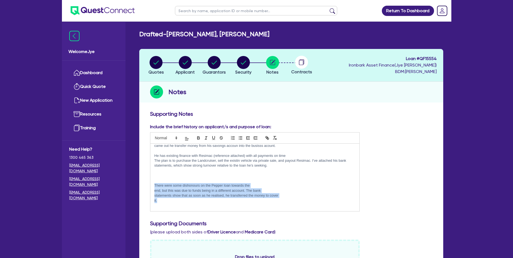
drag, startPoint x: 154, startPoint y: 186, endPoint x: 252, endPoint y: 199, distance: 98.6
click at [252, 199] on div "Hi Team The following applicant is looking to get a pre-approval for a 2023 Toy…" at bounding box center [254, 178] width 209 height 68
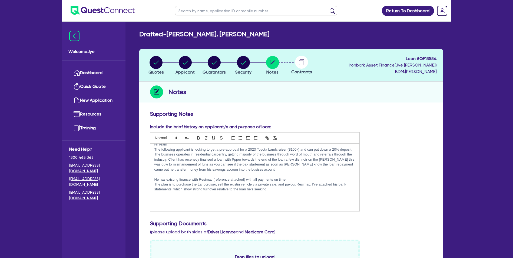
scroll to position [0, 0]
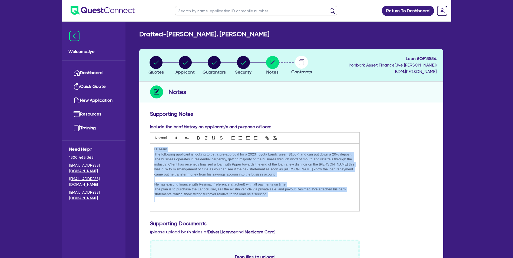
drag, startPoint x: 295, startPoint y: 196, endPoint x: 124, endPoint y: 137, distance: 181.2
click at [124, 137] on div "Welcome Jye Dashboard Quick Quote New Application Resources Training Need Help?…" at bounding box center [256, 235] width 389 height 470
copy div "Hi Team The following applicant is looking to get a pre-approval for a 2023 Toy…"
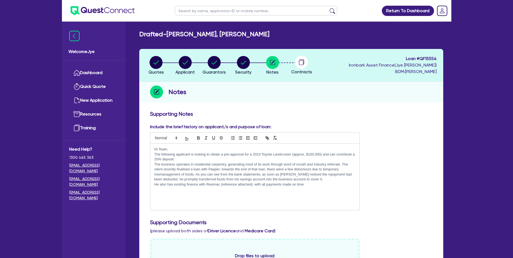
click at [153, 161] on div "Hi Team, The following applicant is looking to obtain a pre-approval for a 2023…" at bounding box center [254, 177] width 209 height 66
drag, startPoint x: 157, startPoint y: 165, endPoint x: 269, endPoint y: 162, distance: 111.7
click at [269, 162] on p "The business operates in residential carpentry, generating most of its work thr…" at bounding box center [254, 172] width 201 height 20
click at [255, 169] on p "The business operates in residential carpentry, generating most of its work thr…" at bounding box center [254, 172] width 201 height 20
drag, startPoint x: 242, startPoint y: 167, endPoint x: 266, endPoint y: 167, distance: 24.1
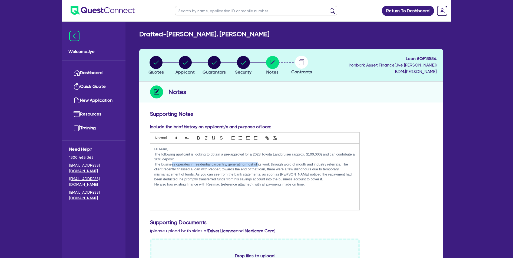
click at [264, 167] on p "The business operates in residential carpentry, generating most of its work thr…" at bounding box center [254, 172] width 201 height 20
click at [218, 172] on p "The business operates in residential carpentry, generating most of its work thr…" at bounding box center [254, 172] width 201 height 20
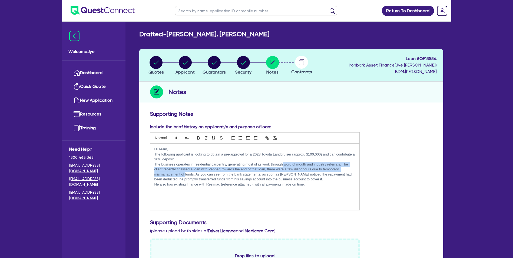
drag, startPoint x: 186, startPoint y: 173, endPoint x: 282, endPoint y: 166, distance: 96.8
click at [282, 166] on p "The business operates in residential carpentry, generating most of its work thr…" at bounding box center [254, 172] width 201 height 20
click at [246, 176] on p "The business operates in residential carpentry, generating most of its work thr…" at bounding box center [254, 172] width 201 height 20
drag, startPoint x: 253, startPoint y: 169, endPoint x: 290, endPoint y: 169, distance: 36.5
click at [290, 169] on p "The business operates in residential carpentry, generating most of its work thr…" at bounding box center [254, 172] width 201 height 20
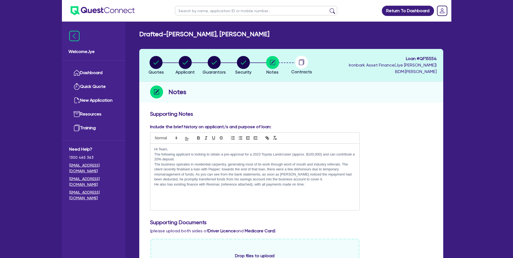
click at [273, 174] on p "The business operates in residential carpentry, generating most of its work thr…" at bounding box center [254, 172] width 201 height 20
drag, startPoint x: 255, startPoint y: 169, endPoint x: 319, endPoint y: 163, distance: 63.9
click at [319, 163] on p "The business operates in residential carpentry, generating most of its work thr…" at bounding box center [254, 172] width 201 height 20
drag, startPoint x: 300, startPoint y: 170, endPoint x: 292, endPoint y: 171, distance: 8.0
click at [299, 170] on p "The business operates in residential carpentry, generating most of its work thr…" at bounding box center [254, 172] width 201 height 20
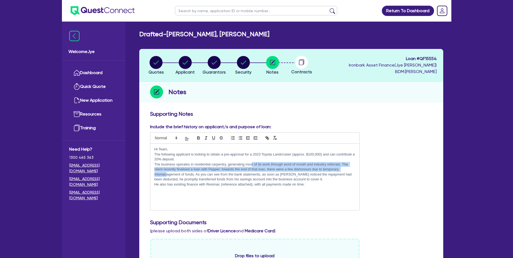
click at [259, 162] on p "The business operates in residential carpentry, generating most of its work thr…" at bounding box center [254, 172] width 201 height 20
click at [216, 172] on p "The business operates in residential carpentry, generating most of its work thr…" at bounding box center [254, 172] width 201 height 20
drag, startPoint x: 196, startPoint y: 173, endPoint x: 259, endPoint y: 167, distance: 63.0
click at [257, 167] on p "The business operates in residential carpentry, generating most of its work thr…" at bounding box center [254, 172] width 201 height 20
click at [242, 175] on p "The business operates in residential carpentry, generating most of its work thr…" at bounding box center [254, 172] width 201 height 20
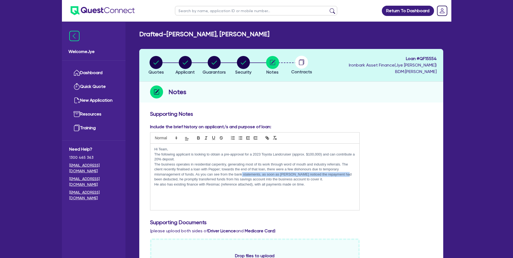
drag, startPoint x: 242, startPoint y: 175, endPoint x: 345, endPoint y: 176, distance: 103.3
click at [345, 176] on p "The business operates in residential carpentry, generating most of its work thr…" at bounding box center [254, 172] width 201 height 20
click at [323, 185] on p "He also has existing finance with Resimac (reference attached), with all paymen…" at bounding box center [254, 184] width 201 height 5
drag, startPoint x: 227, startPoint y: 177, endPoint x: 240, endPoint y: 179, distance: 12.8
click at [239, 179] on p "The business operates in residential carpentry, generating most of its work thr…" at bounding box center [254, 172] width 201 height 20
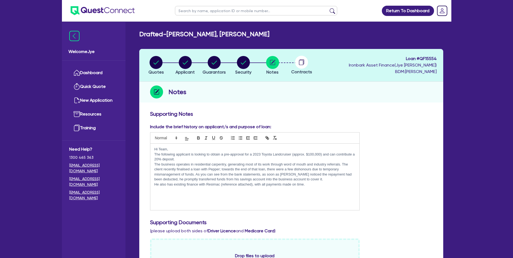
click at [217, 186] on p "He also has existing finance with Resimac (reference attached), with all paymen…" at bounding box center [254, 184] width 201 height 5
click at [181, 180] on p "The business operates in residential carpentry, generating most of its work thr…" at bounding box center [254, 172] width 201 height 20
drag, startPoint x: 264, startPoint y: 181, endPoint x: 278, endPoint y: 181, distance: 14.1
click at [278, 181] on p "The business operates in residential carpentry, generating most of its work thr…" at bounding box center [254, 172] width 201 height 20
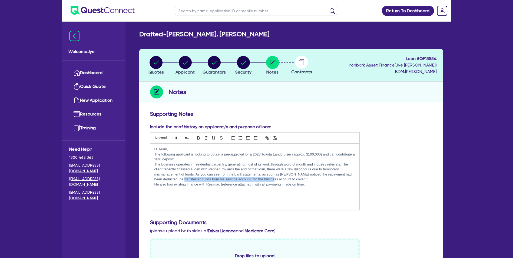
click at [265, 187] on p "He also has existing finance with Resimac (reference attached), with all paymen…" at bounding box center [254, 184] width 201 height 5
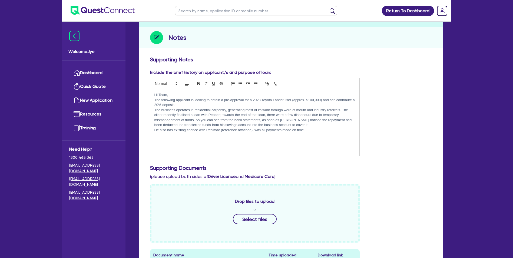
scroll to position [54, 0]
click at [317, 131] on p "He also has existing finance with Resimac (reference attached), with all paymen…" at bounding box center [254, 130] width 201 height 5
click at [153, 110] on div "Hi Team, The following applicant is looking to obtain a pre-approval for a 2023…" at bounding box center [254, 123] width 209 height 66
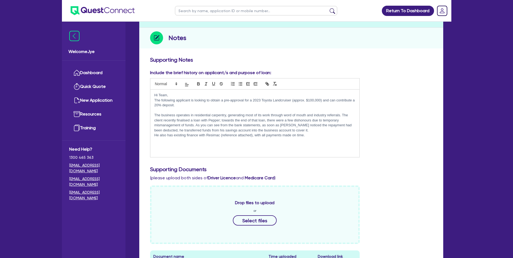
click at [154, 101] on div "Hi Team, The following applicant is looking to obtain a pre-approval for a 2023…" at bounding box center [254, 124] width 209 height 68
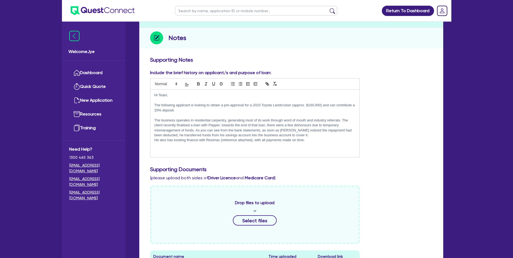
click at [154, 139] on p "He also has existing finance with Resimac (reference attached), with all paymen…" at bounding box center [254, 140] width 201 height 5
click at [278, 141] on p "The business operates in residential carpentry, generating most of its work thr…" at bounding box center [254, 130] width 201 height 25
click at [227, 154] on p at bounding box center [254, 155] width 201 height 5
click at [265, 148] on p "FYI - Bailey has been renting at current residential address for 1 month" at bounding box center [254, 150] width 201 height 5
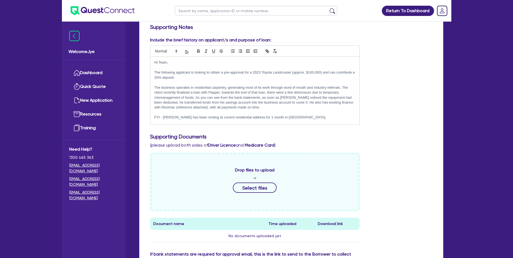
scroll to position [135, 0]
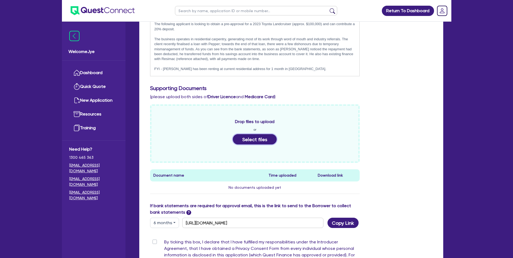
click at [256, 141] on button "Select files" at bounding box center [255, 139] width 44 height 10
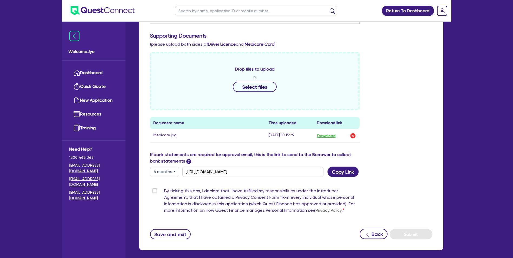
scroll to position [213, 0]
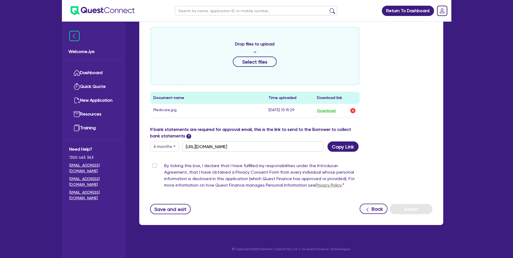
click at [170, 146] on button "6 months" at bounding box center [164, 146] width 29 height 10
click at [168, 146] on button "6 months" at bounding box center [164, 146] width 29 height 10
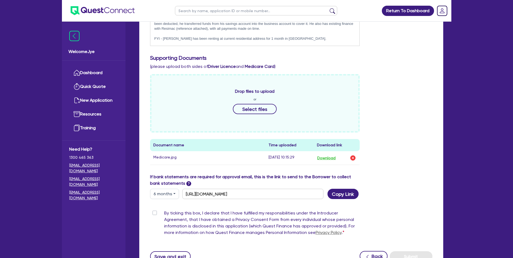
scroll to position [132, 0]
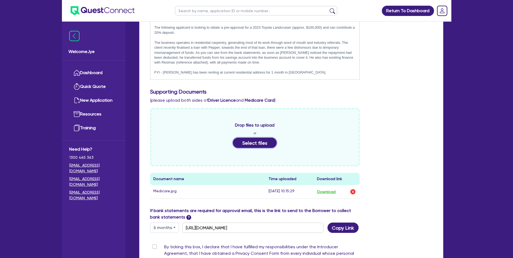
click at [257, 141] on button "Select files" at bounding box center [255, 143] width 44 height 10
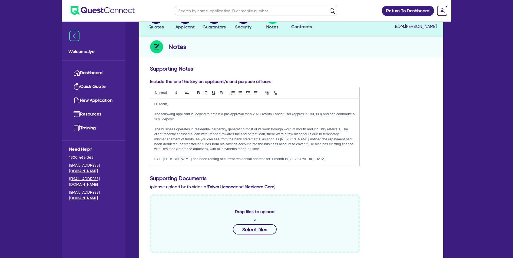
scroll to position [0, 0]
